Goal: Information Seeking & Learning: Learn about a topic

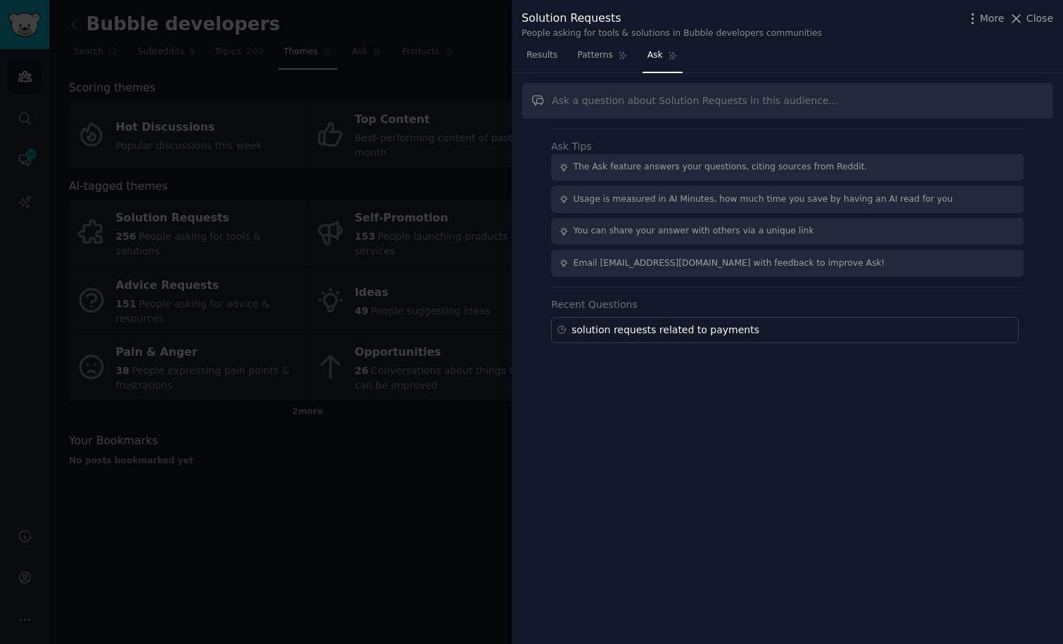
click at [27, 158] on div at bounding box center [531, 322] width 1063 height 644
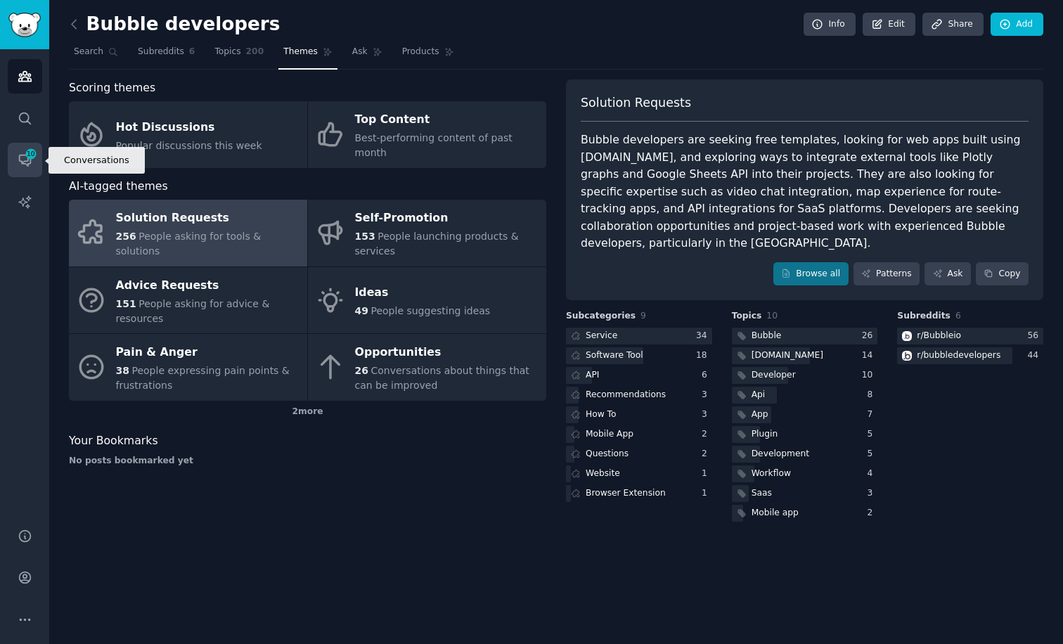
click at [28, 164] on icon "Sidebar" at bounding box center [24, 160] width 11 height 11
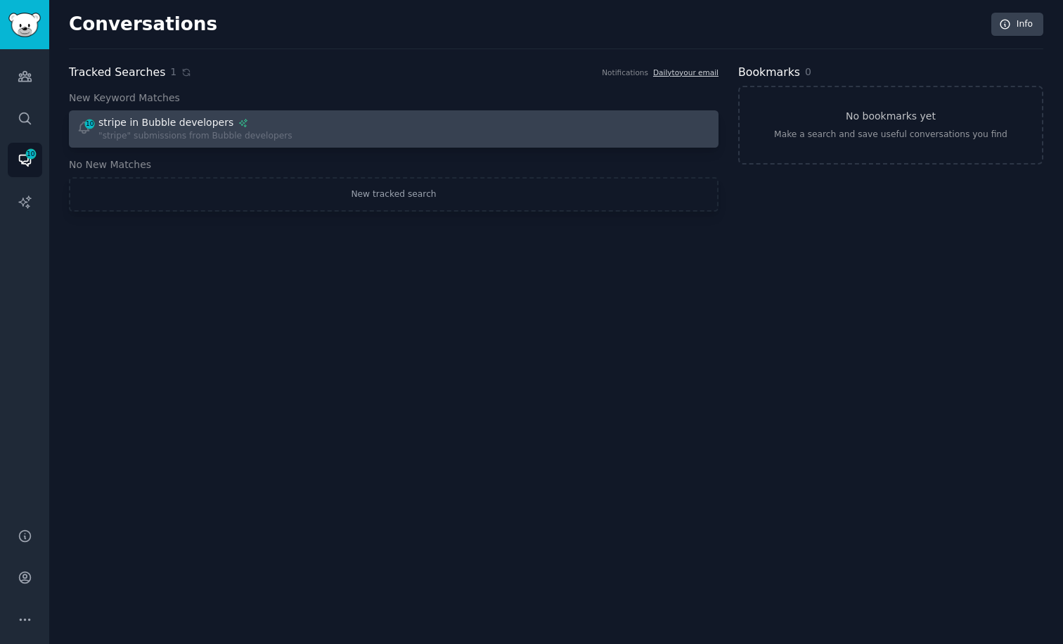
click at [176, 129] on div "stripe in Bubble developers" at bounding box center [165, 122] width 135 height 15
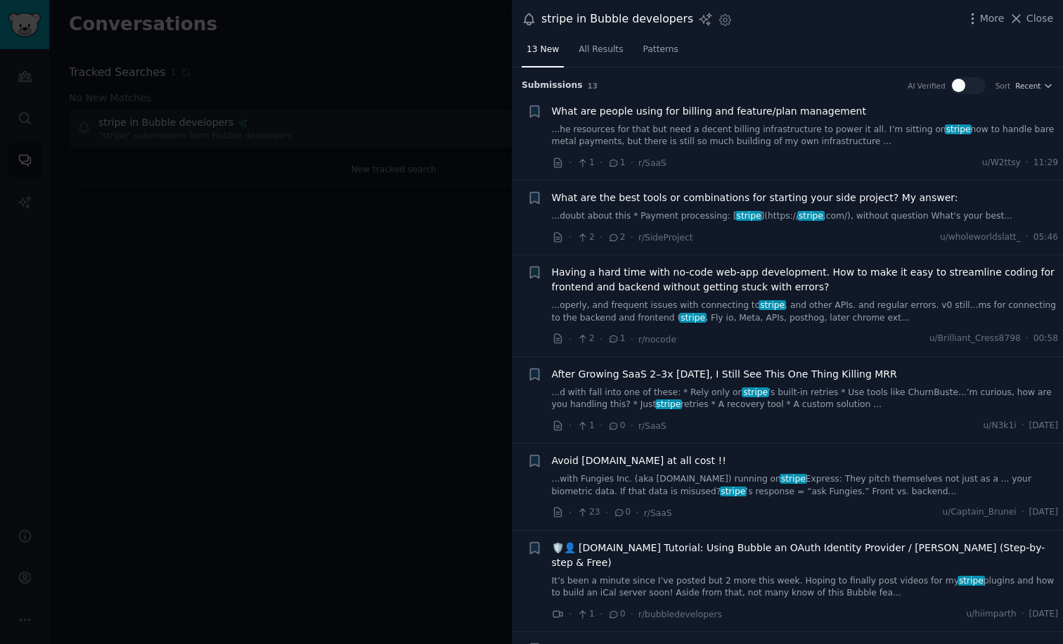
click at [741, 134] on link "...he resources for that but need a decent billing infrastructure to power it a…" at bounding box center [805, 136] width 507 height 25
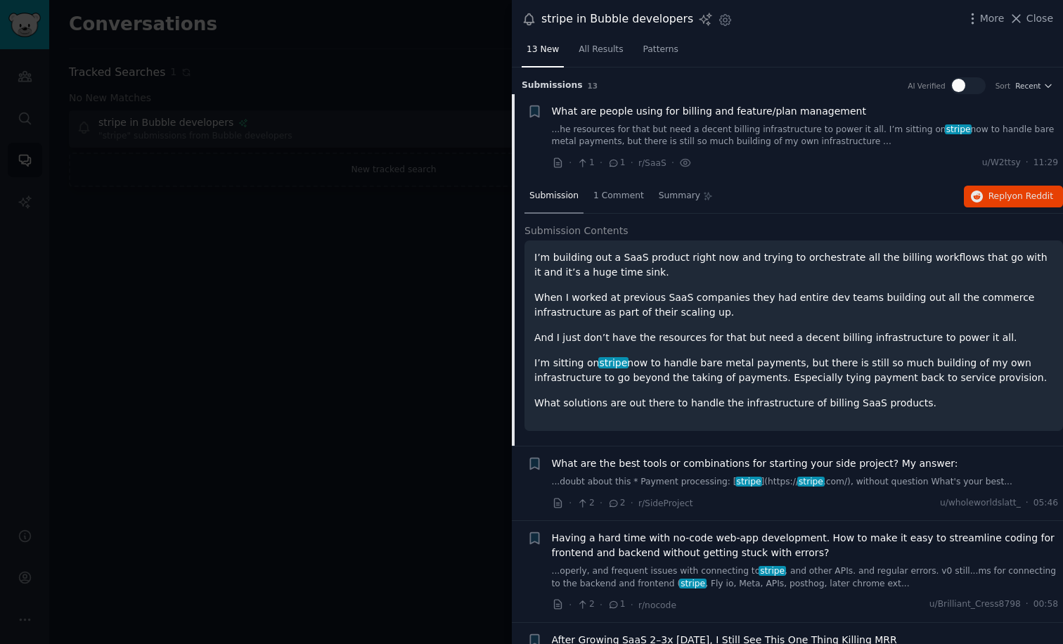
scroll to position [27, 0]
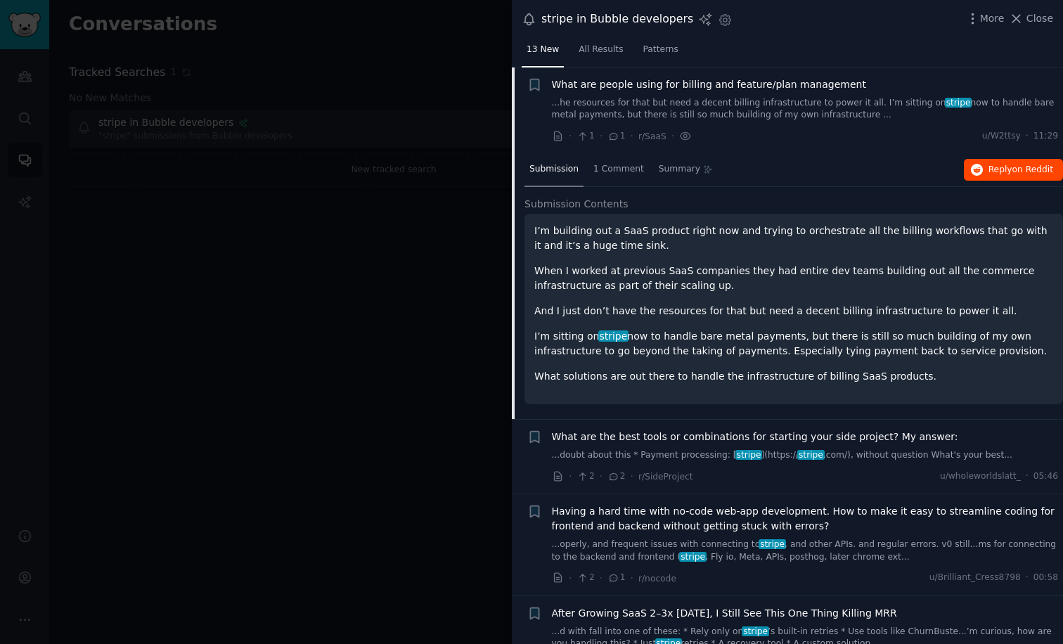
click at [992, 167] on span "Reply on Reddit" at bounding box center [1020, 170] width 65 height 13
click at [772, 143] on li "+ What are people using for billing and feature/plan management ...he resources…" at bounding box center [787, 110] width 551 height 86
click at [699, 93] on div "What are people using for billing and feature/plan management ...he resources f…" at bounding box center [805, 99] width 507 height 44
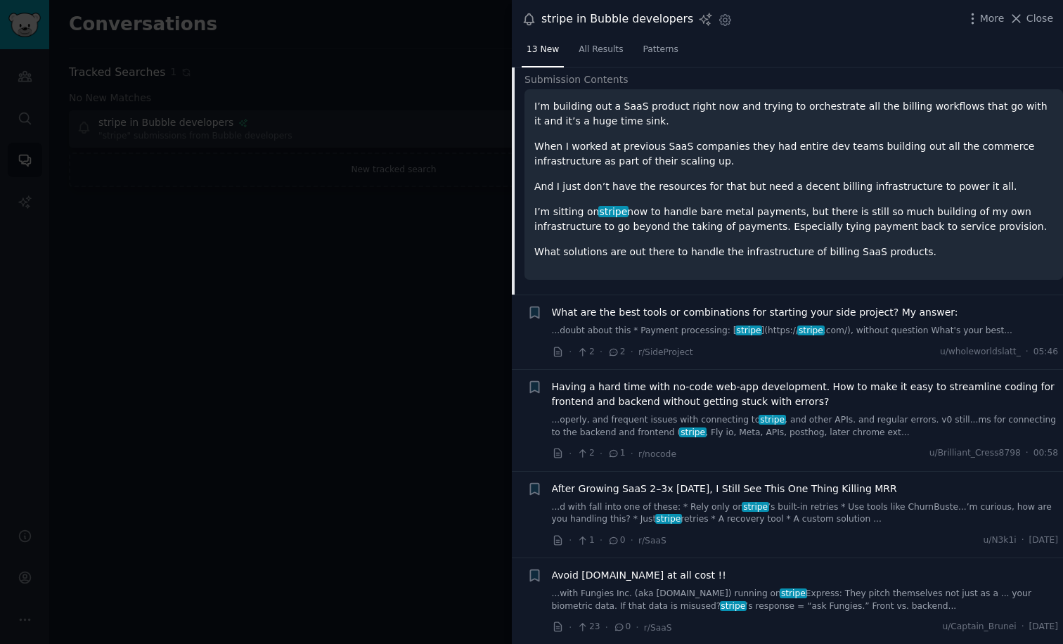
scroll to position [152, 0]
click at [797, 326] on span "stripe" at bounding box center [810, 329] width 27 height 10
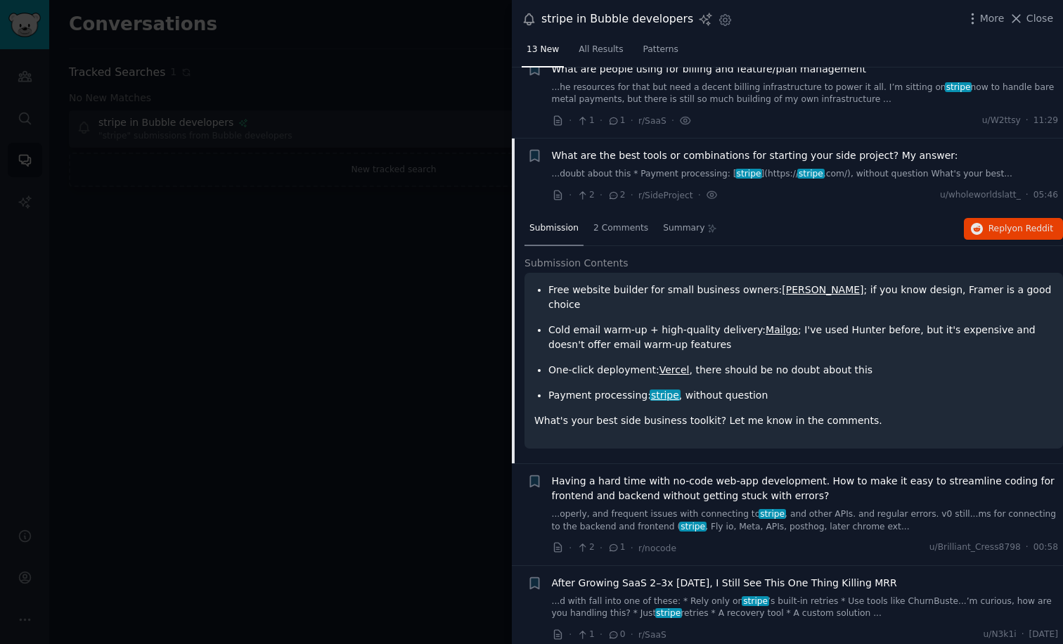
scroll to position [31, 0]
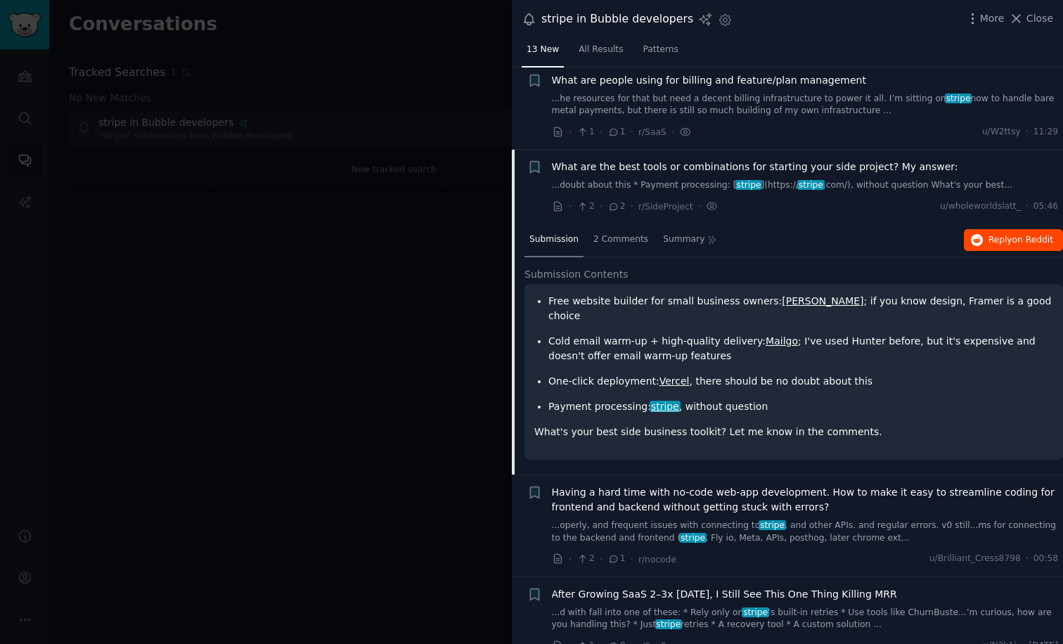
click at [977, 238] on icon "button" at bounding box center [976, 240] width 13 height 13
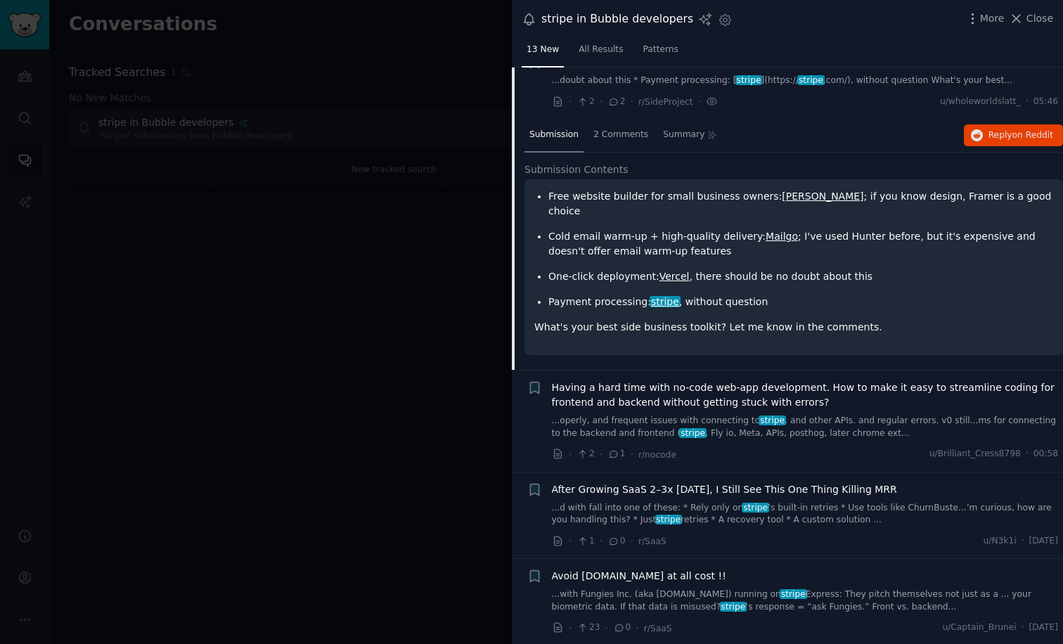
scroll to position [214, 0]
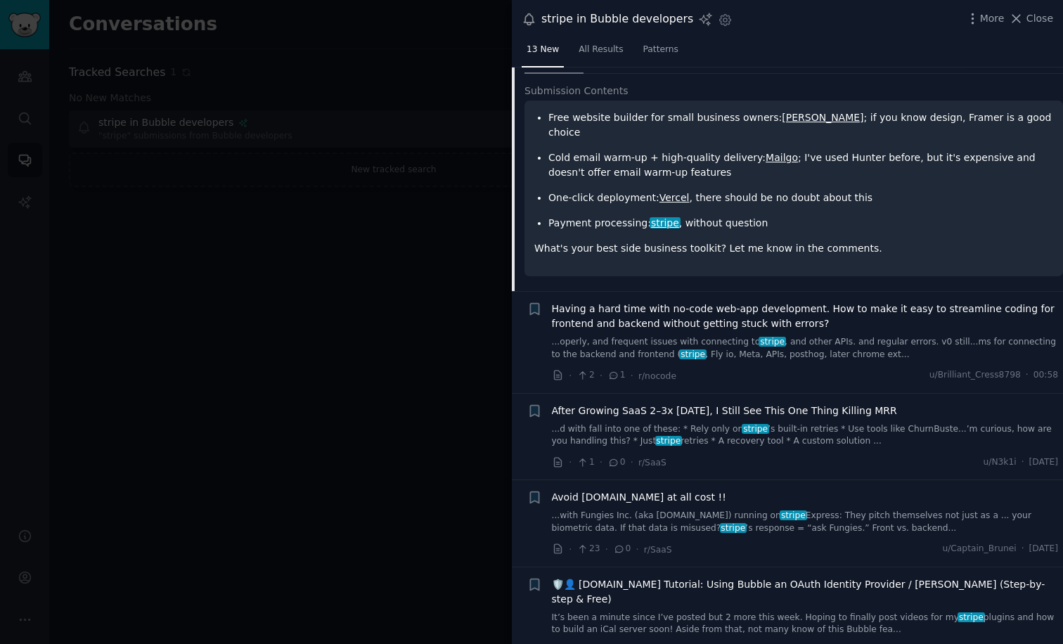
click at [869, 315] on div "Having a hard time with no-code web-app development. How to make it easy to str…" at bounding box center [805, 330] width 507 height 59
click at [696, 308] on span "Having a hard time with no-code web-app development. How to make it easy to str…" at bounding box center [805, 316] width 507 height 30
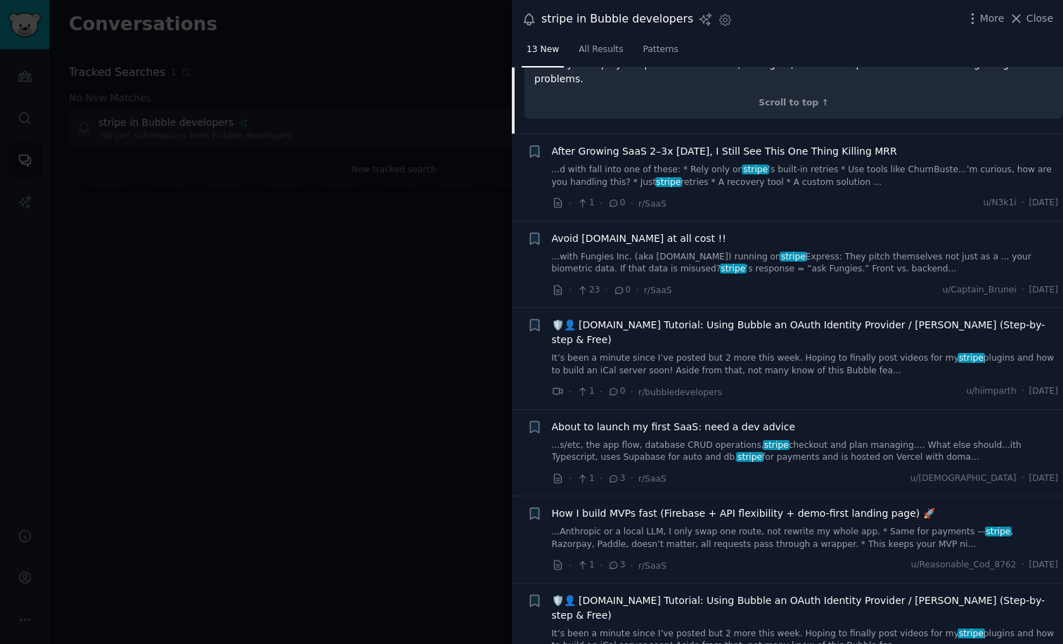
scroll to position [940, 0]
click at [736, 351] on link "It’s been a minute since I’ve posted but 2 more this week. Hoping to finally po…" at bounding box center [805, 363] width 507 height 25
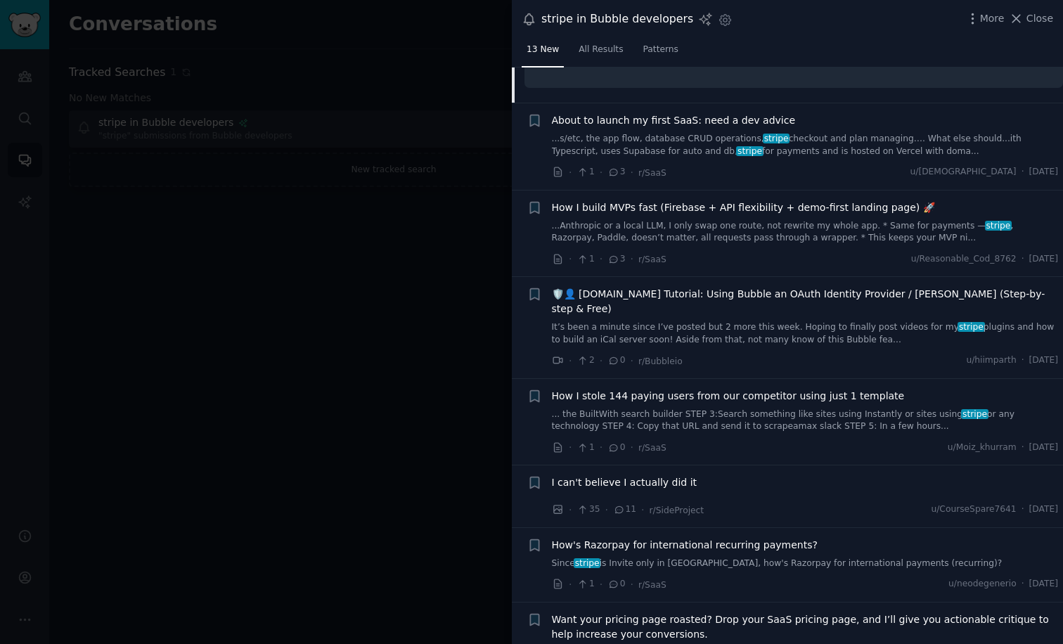
scroll to position [863, 0]
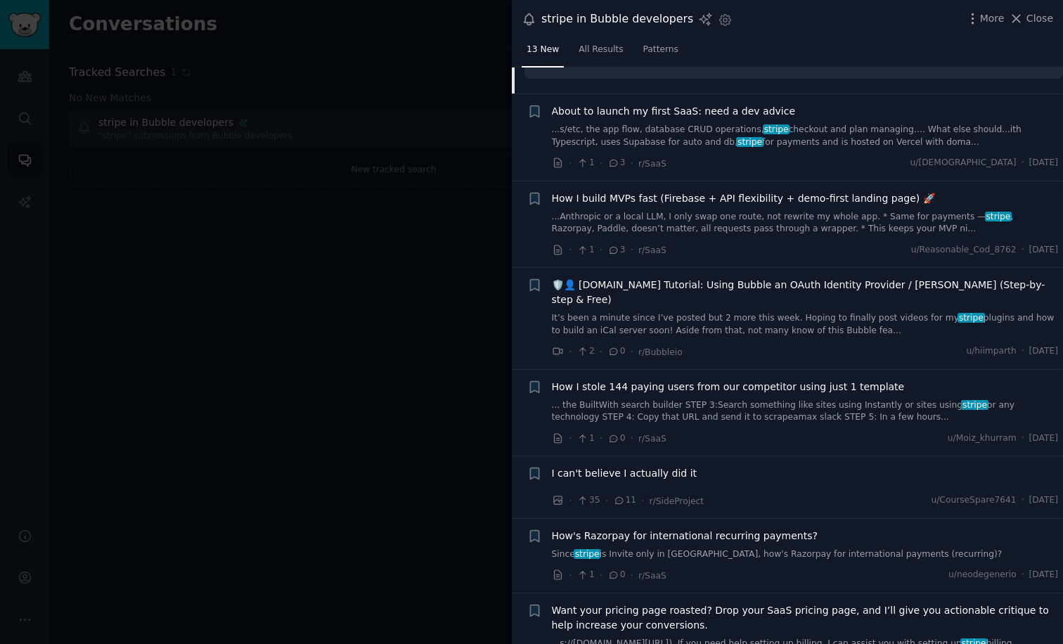
click at [642, 399] on link "... the BuiltWith search builder STEP 3:Search something like sites using Insta…" at bounding box center [805, 411] width 507 height 25
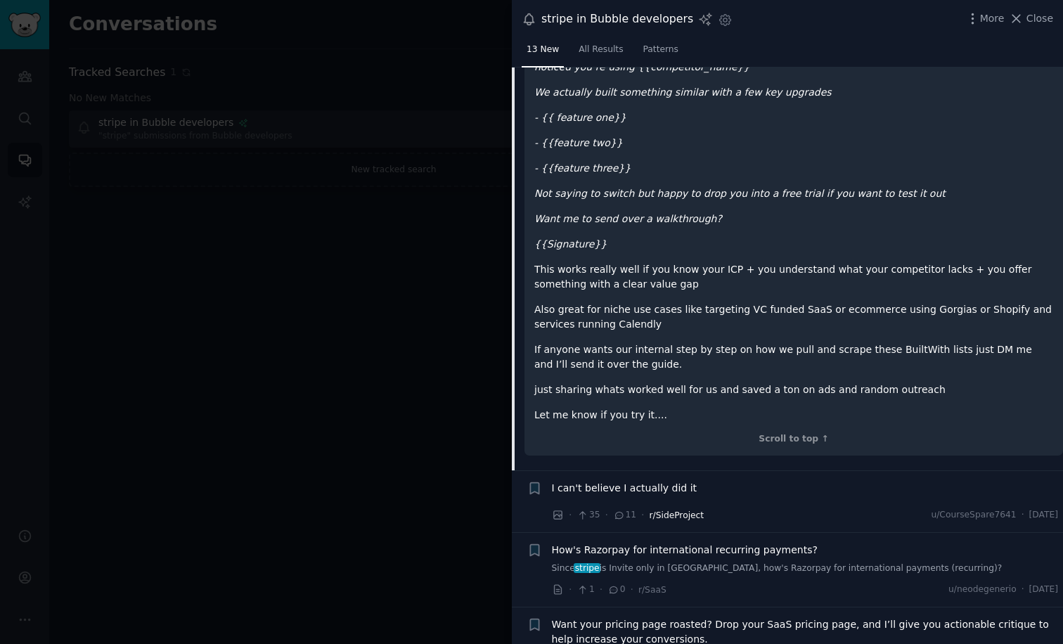
scroll to position [1285, 0]
click at [665, 481] on span "I can't believe I actually did it" at bounding box center [624, 488] width 145 height 15
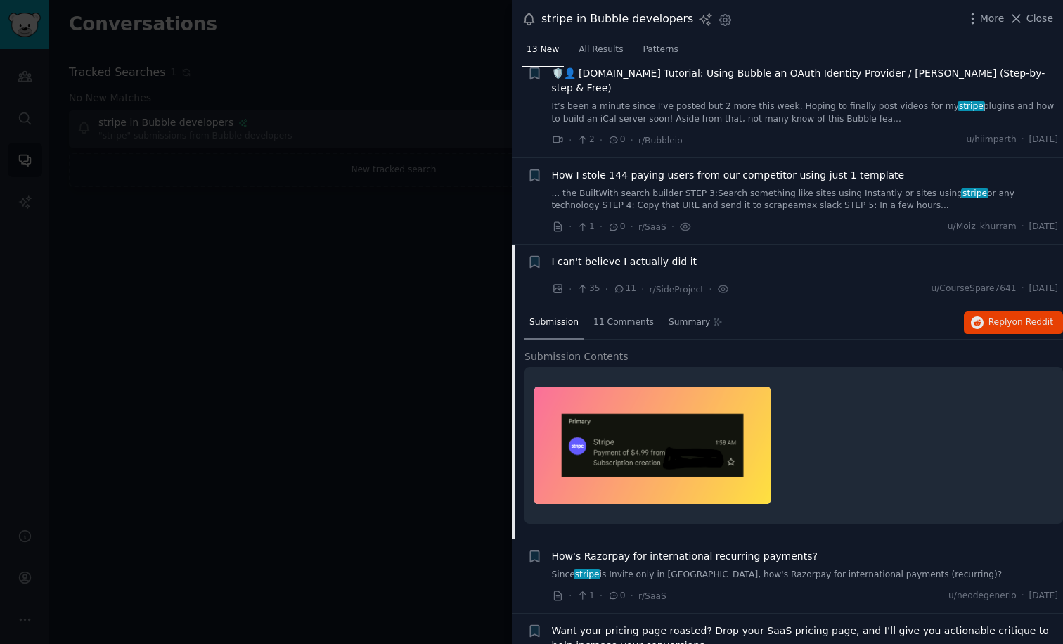
scroll to position [769, 0]
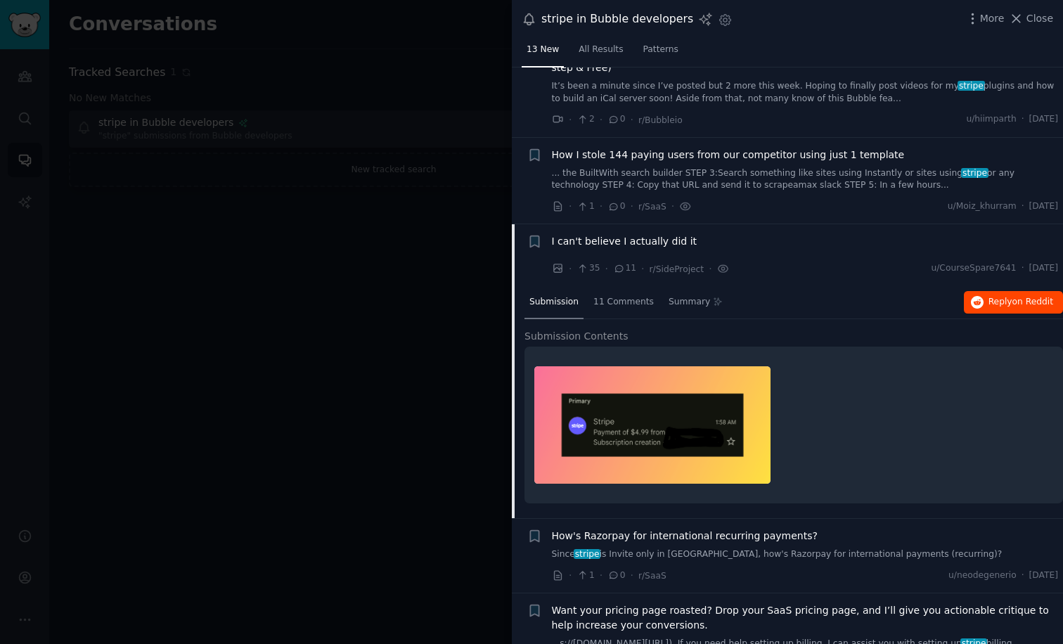
click at [994, 296] on span "Reply on Reddit" at bounding box center [1020, 302] width 65 height 13
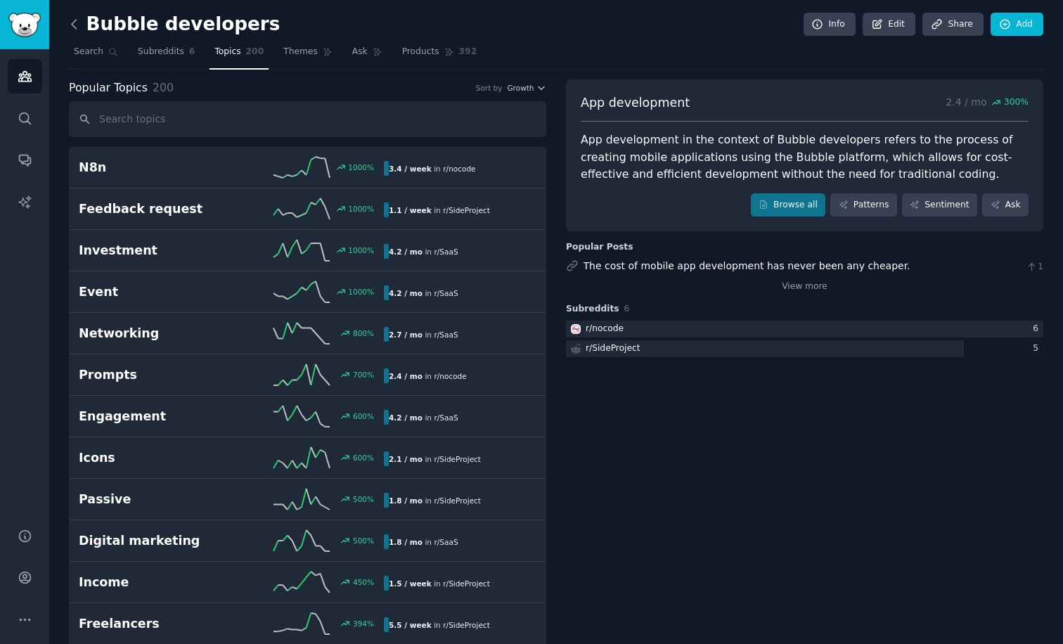
click at [72, 20] on icon at bounding box center [74, 24] width 15 height 15
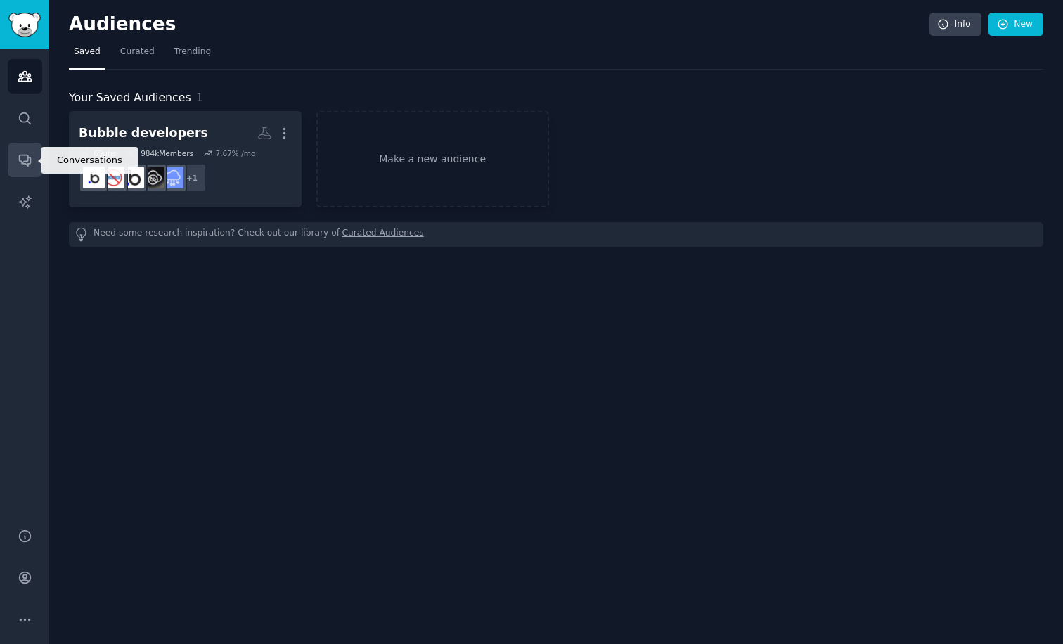
click at [24, 162] on icon "Sidebar" at bounding box center [25, 159] width 15 height 15
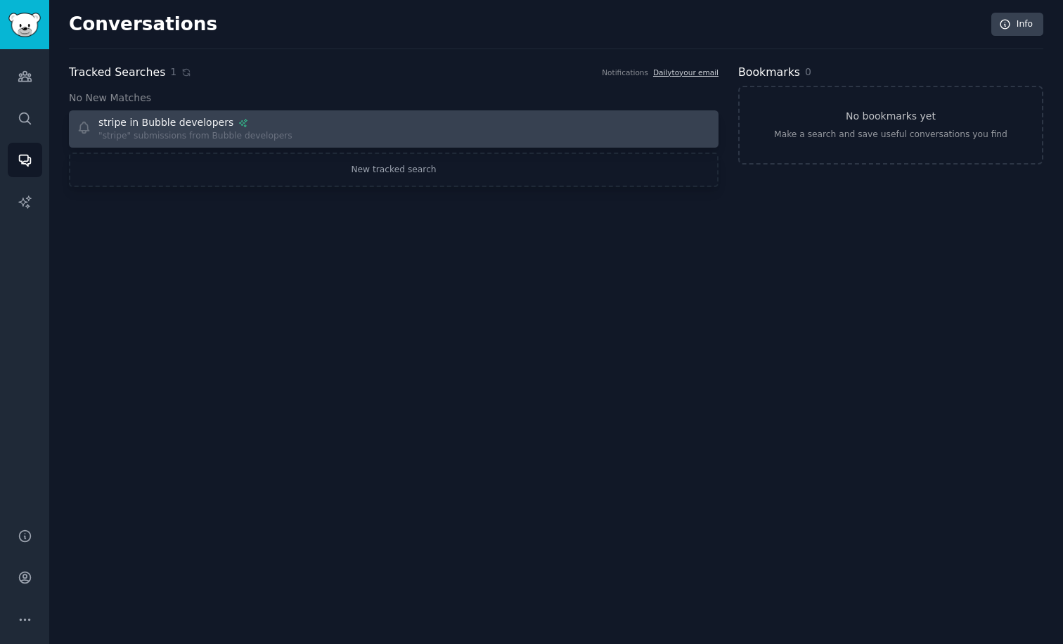
click at [197, 117] on div "stripe in Bubble developers" at bounding box center [165, 122] width 135 height 15
